Goal: Information Seeking & Learning: Learn about a topic

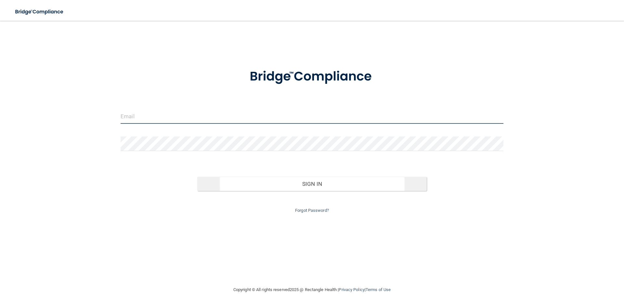
type input "[EMAIL_ADDRESS][DOMAIN_NAME]"
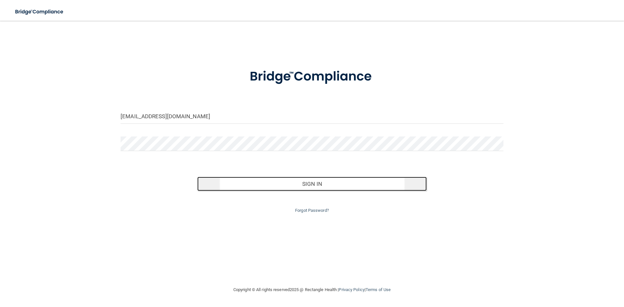
click at [324, 181] on button "Sign In" at bounding box center [312, 184] width 230 height 14
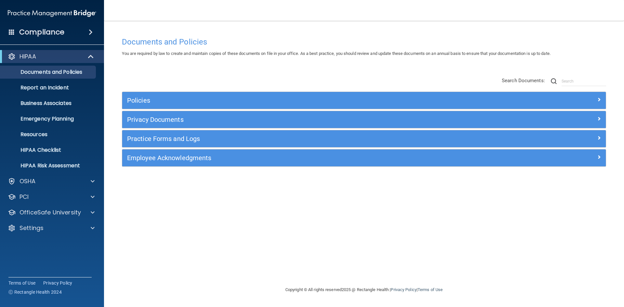
click at [63, 32] on h4 "Compliance" at bounding box center [41, 32] width 45 height 9
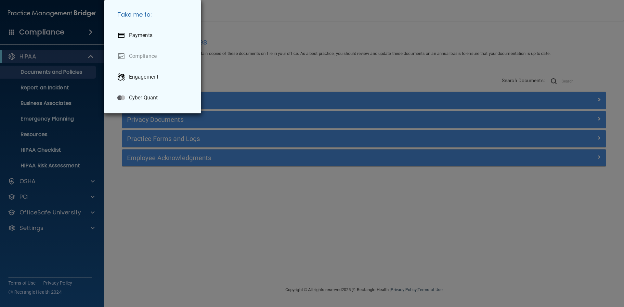
click at [28, 250] on div "Take me to: Payments Compliance Engagement Cyber Quant" at bounding box center [312, 153] width 624 height 307
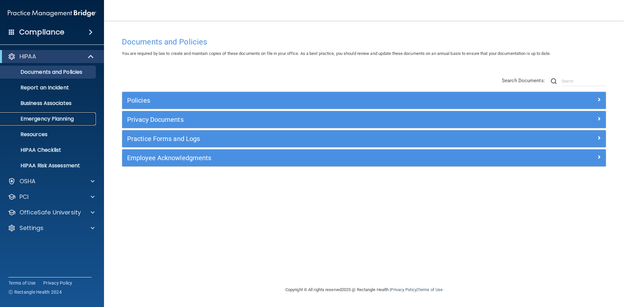
click at [40, 121] on p "Emergency Planning" at bounding box center [48, 119] width 89 height 7
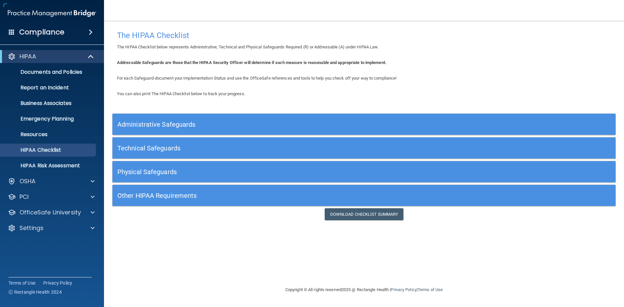
click at [57, 30] on h4 "Compliance" at bounding box center [41, 32] width 45 height 9
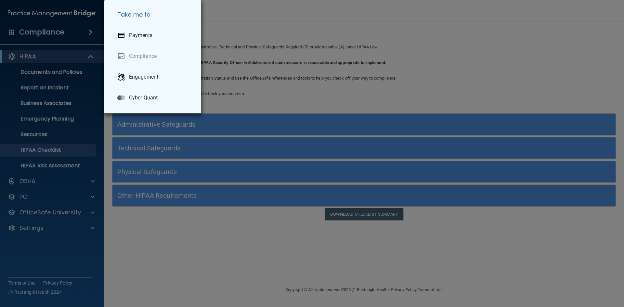
drag, startPoint x: 46, startPoint y: 32, endPoint x: 38, endPoint y: 33, distance: 8.4
click at [46, 32] on div "Take me to: Payments Compliance Engagement Cyber Quant" at bounding box center [312, 153] width 624 height 307
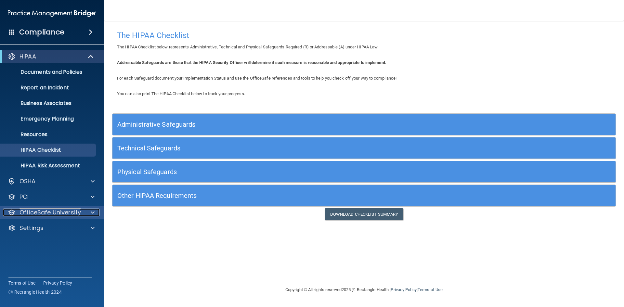
click at [54, 212] on p "OfficeSafe University" at bounding box center [50, 213] width 61 height 8
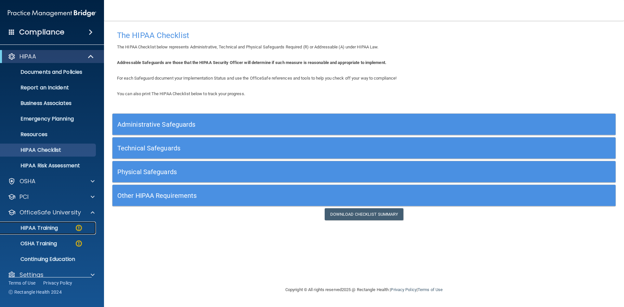
click at [29, 227] on p "HIPAA Training" at bounding box center [31, 228] width 54 height 7
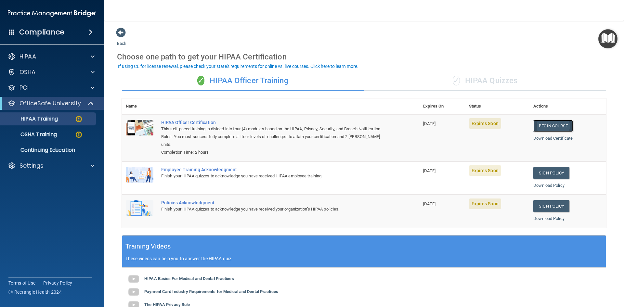
click at [544, 126] on link "Begin Course" at bounding box center [554, 126] width 40 height 12
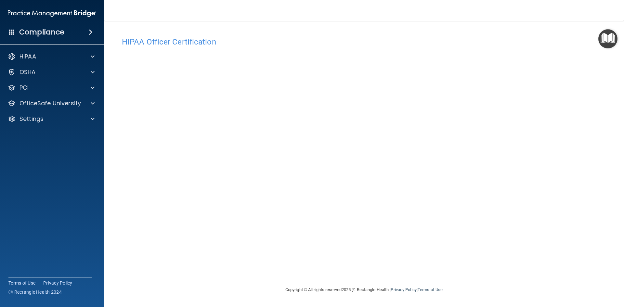
click at [68, 33] on div "Compliance" at bounding box center [52, 32] width 104 height 14
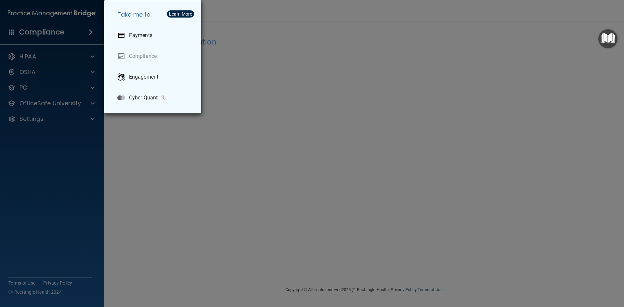
click at [68, 33] on div "Take me to: Payments Compliance Engagement Cyber Quant" at bounding box center [312, 153] width 624 height 307
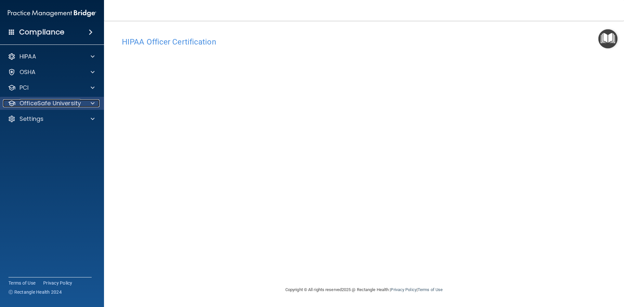
click at [79, 107] on p "OfficeSafe University" at bounding box center [50, 103] width 61 height 8
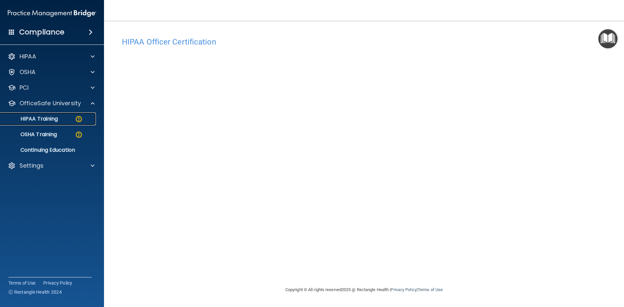
click at [54, 123] on link "HIPAA Training" at bounding box center [44, 119] width 102 height 13
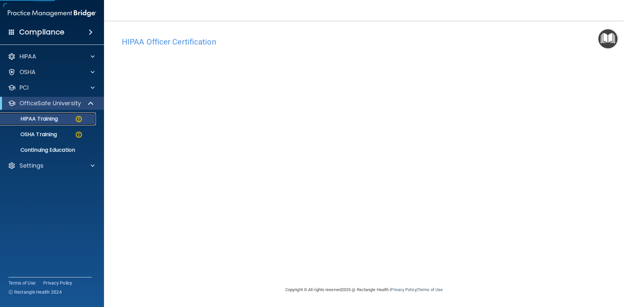
click at [55, 123] on link "HIPAA Training" at bounding box center [44, 119] width 102 height 13
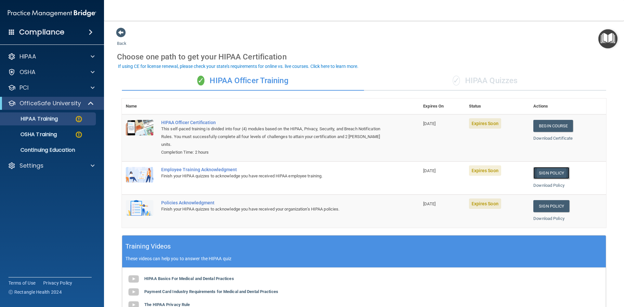
click at [543, 175] on link "Sign Policy" at bounding box center [552, 173] width 36 height 12
click at [546, 205] on link "Sign Policy" at bounding box center [552, 206] width 36 height 12
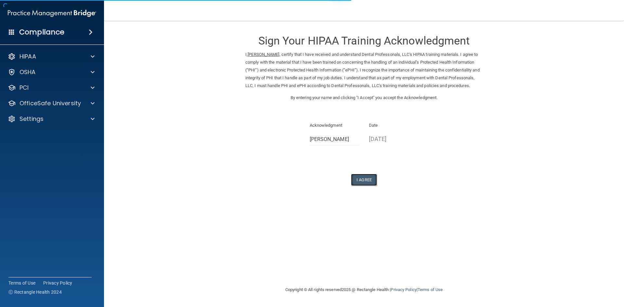
click at [357, 186] on button "I Agree" at bounding box center [364, 180] width 26 height 12
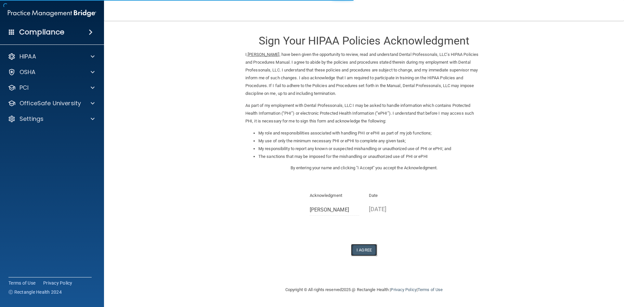
click at [363, 250] on button "I Agree" at bounding box center [364, 250] width 26 height 12
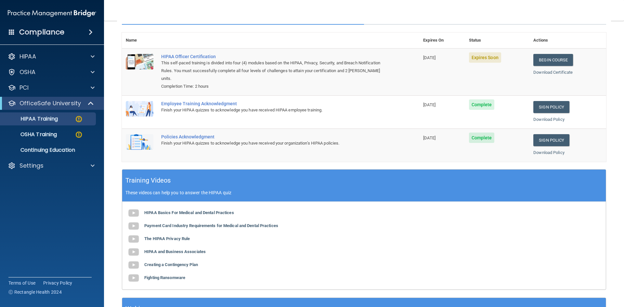
scroll to position [65, 0]
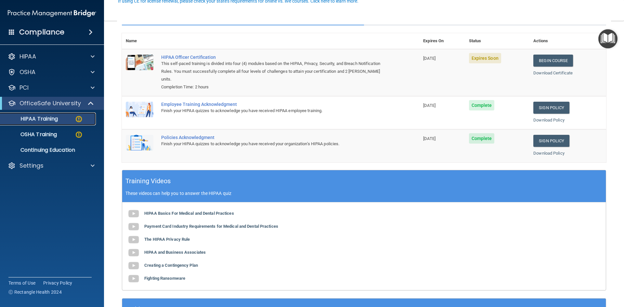
click at [61, 120] on div "HIPAA Training" at bounding box center [48, 119] width 89 height 7
click at [49, 135] on p "OSHA Training" at bounding box center [30, 134] width 53 height 7
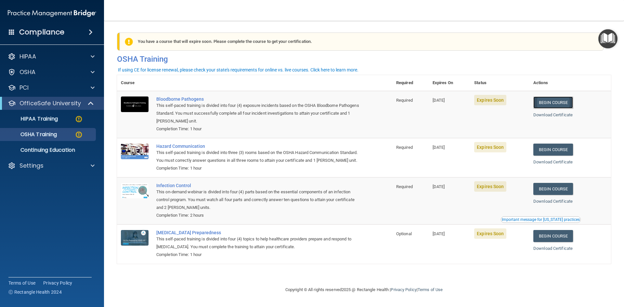
click at [543, 103] on link "Begin Course" at bounding box center [554, 103] width 40 height 12
click at [556, 148] on link "Begin Course" at bounding box center [554, 150] width 40 height 12
